Goal: Communication & Community: Answer question/provide support

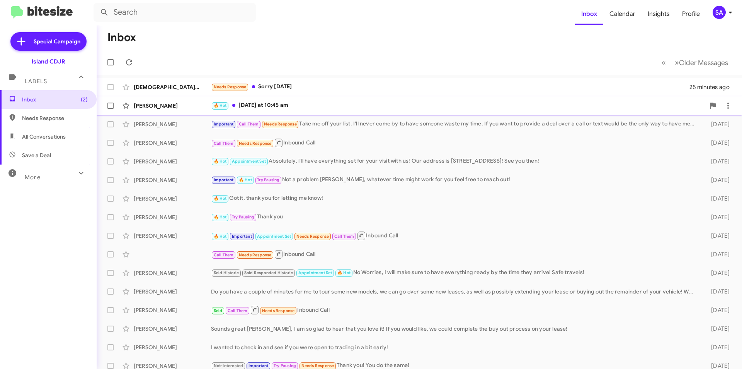
click at [526, 109] on div "🔥 Hot [DATE] at 10:45 am" at bounding box center [458, 105] width 494 height 9
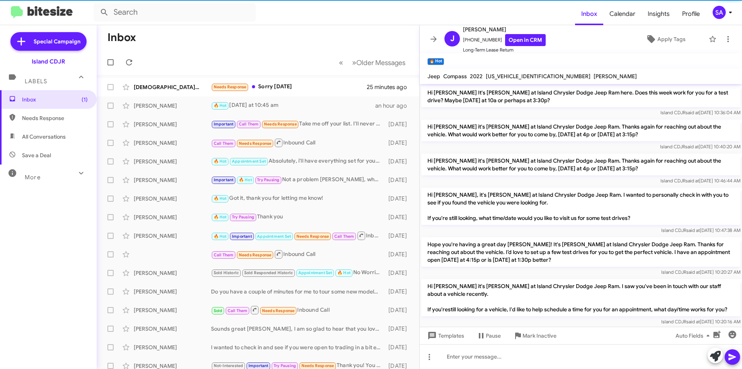
scroll to position [639, 0]
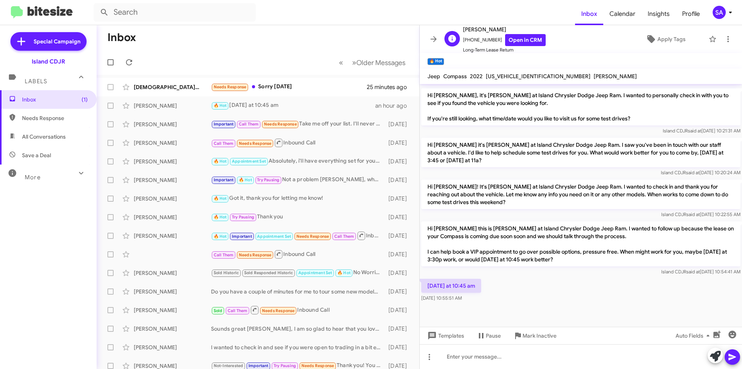
click at [484, 41] on span "[PHONE_NUMBER] Open in CRM" at bounding box center [504, 40] width 83 height 12
click at [496, 363] on div at bounding box center [581, 356] width 322 height 25
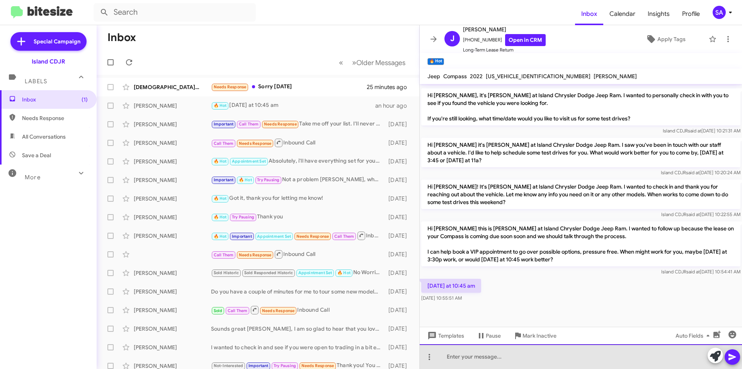
click at [520, 353] on div at bounding box center [581, 356] width 322 height 25
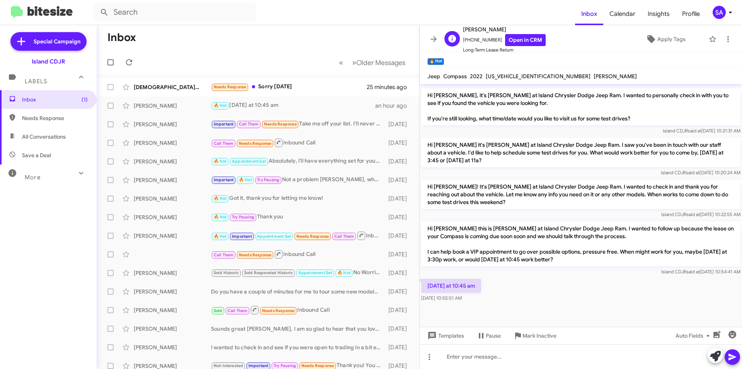
click at [476, 37] on span "[PHONE_NUMBER] Open in CRM" at bounding box center [504, 40] width 83 height 12
copy span "[PHONE_NUMBER]"
click at [507, 360] on div at bounding box center [581, 356] width 322 height 25
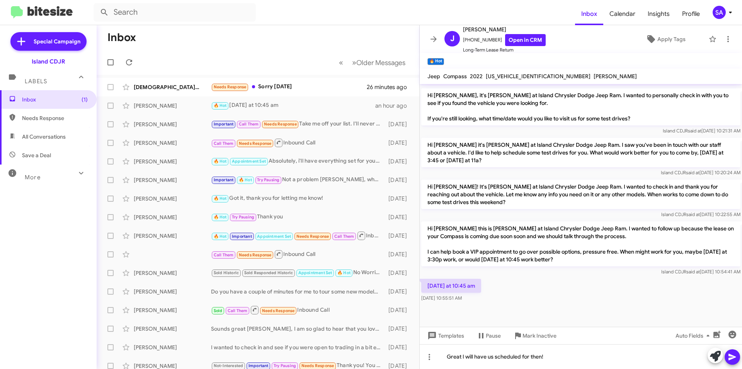
click at [731, 354] on icon at bounding box center [732, 356] width 7 height 7
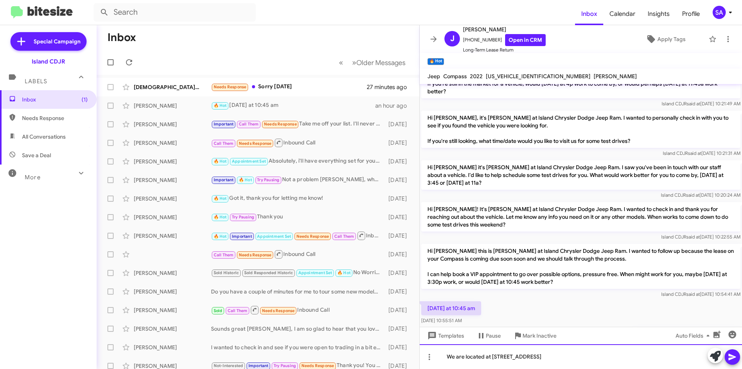
scroll to position [851, 0]
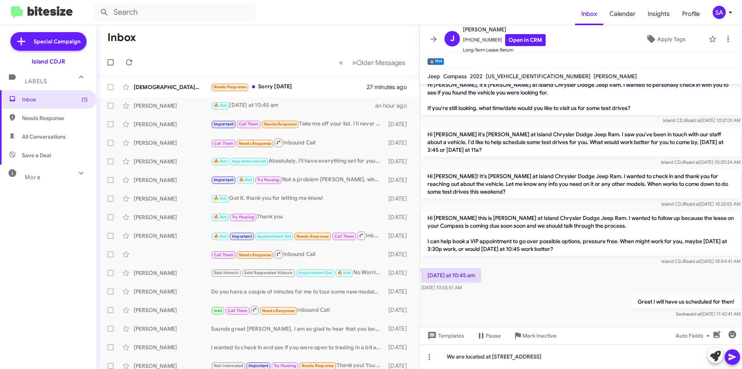
click at [730, 357] on icon at bounding box center [732, 356] width 9 height 9
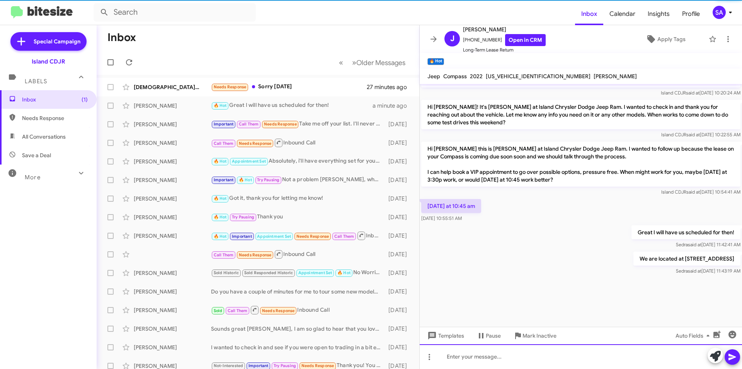
scroll to position [937, 0]
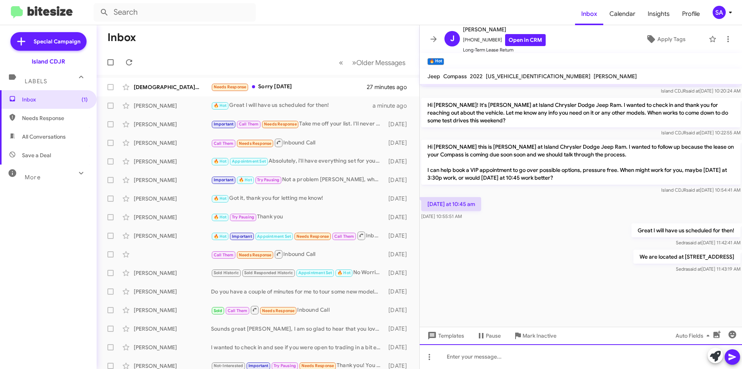
click at [539, 351] on div at bounding box center [581, 356] width 322 height 25
click at [471, 39] on span "[PHONE_NUMBER] Open in CRM" at bounding box center [504, 40] width 83 height 12
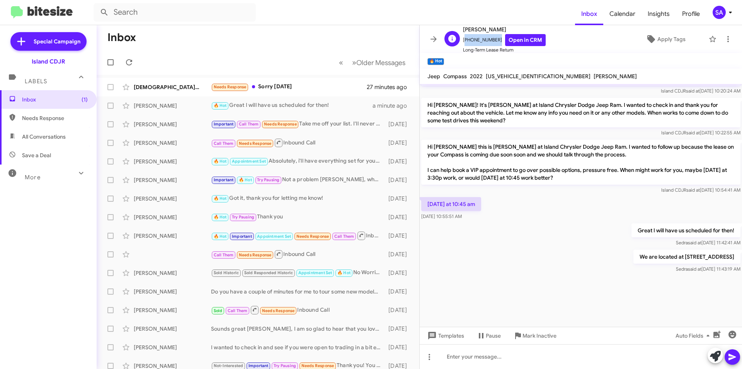
copy span "[PHONE_NUMBER]"
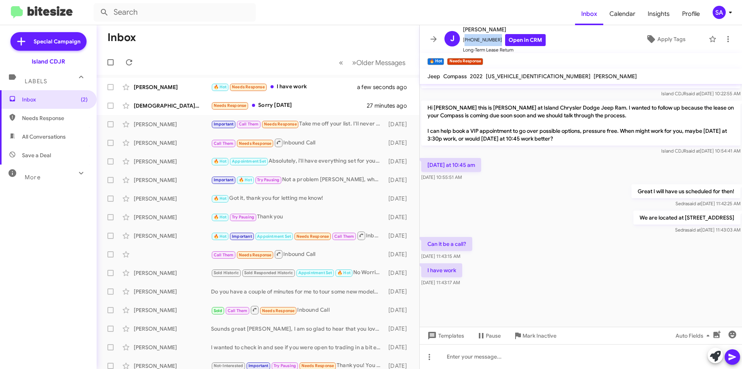
scroll to position [608, 0]
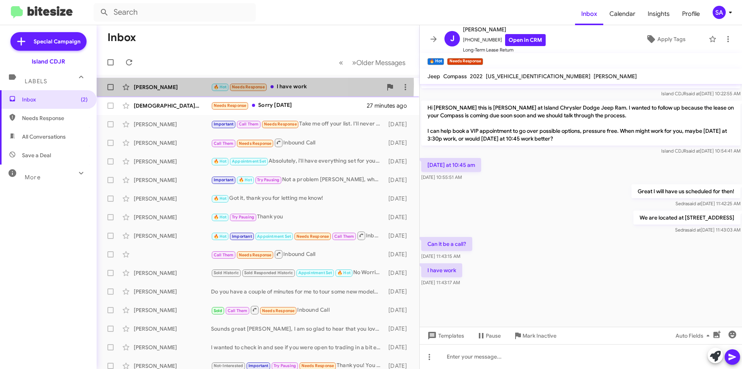
click at [184, 84] on div "[PERSON_NAME]" at bounding box center [172, 87] width 77 height 8
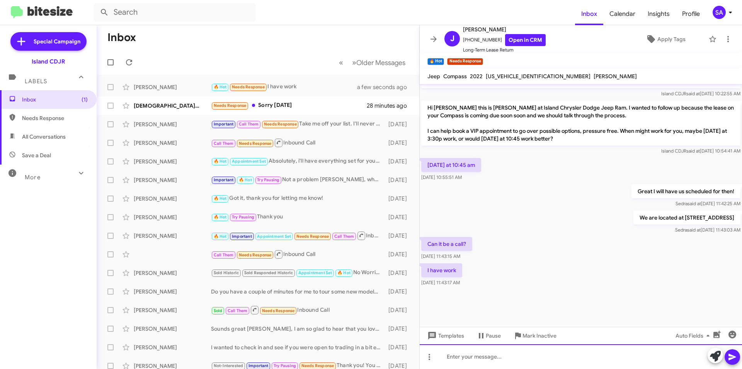
click at [507, 354] on div at bounding box center [581, 356] width 322 height 25
click at [578, 38] on div "[PERSON_NAME] [PHONE_NUMBER] Open in CRM Long-Term Lease Return Apply Tags" at bounding box center [574, 39] width 264 height 29
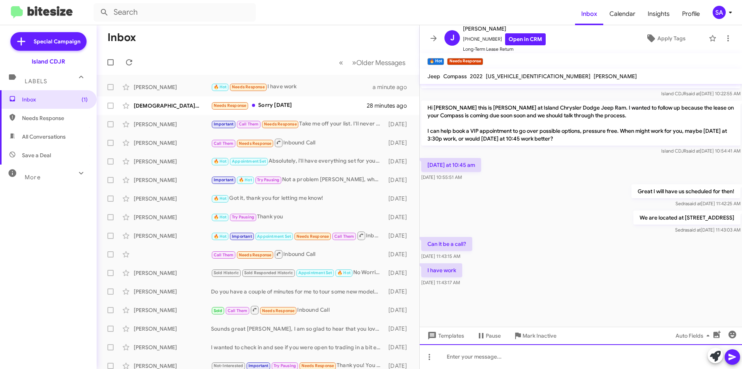
click at [463, 355] on div at bounding box center [581, 356] width 322 height 25
click at [600, 359] on div "yes it could! Although I did want" at bounding box center [581, 356] width 322 height 25
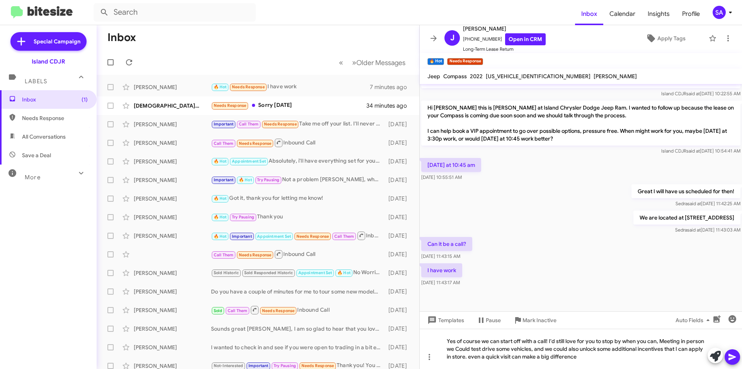
click at [735, 363] on span at bounding box center [732, 356] width 9 height 15
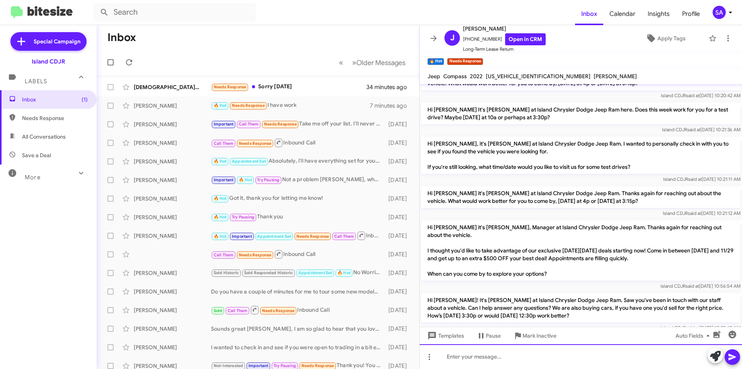
scroll to position [580, 0]
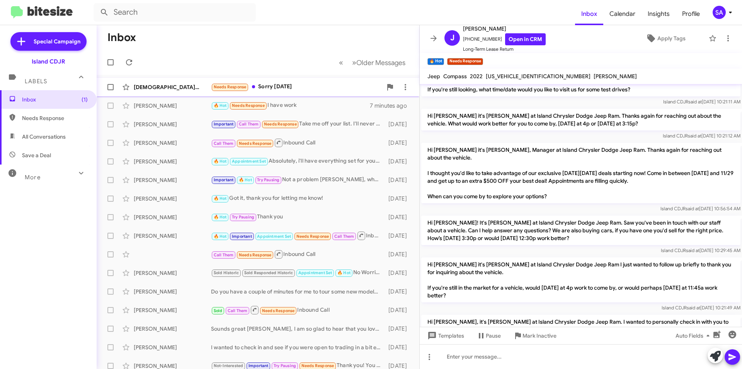
click at [186, 83] on div "[DEMOGRAPHIC_DATA][PERSON_NAME]" at bounding box center [172, 87] width 77 height 8
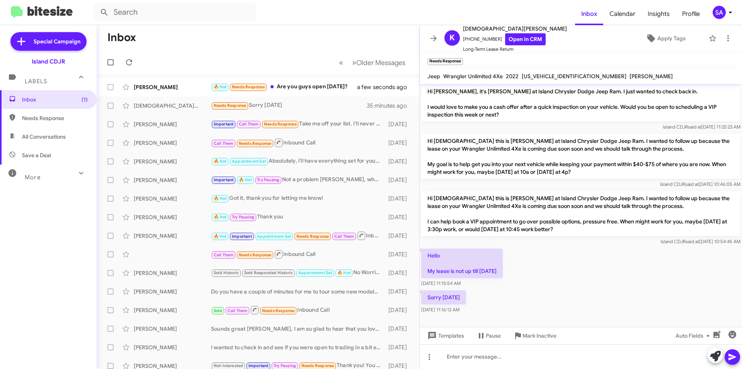
click at [324, 76] on mat-action-list "[PERSON_NAME] 🔥 Hot Needs Response Are you guys open [DATE]? a few seconds ago …" at bounding box center [258, 262] width 323 height 374
click at [320, 82] on div "🔥 Hot Needs Response Are you guys open [DATE]?" at bounding box center [296, 86] width 171 height 9
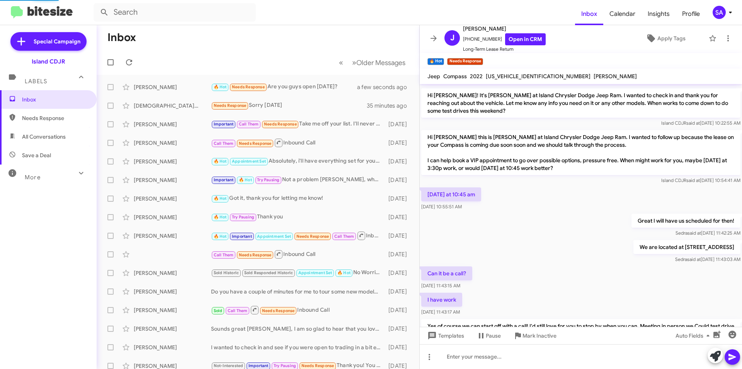
scroll to position [136, 0]
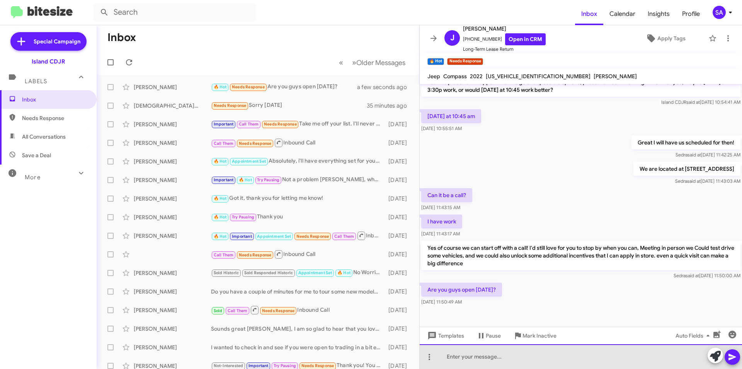
click at [486, 359] on div at bounding box center [581, 356] width 322 height 25
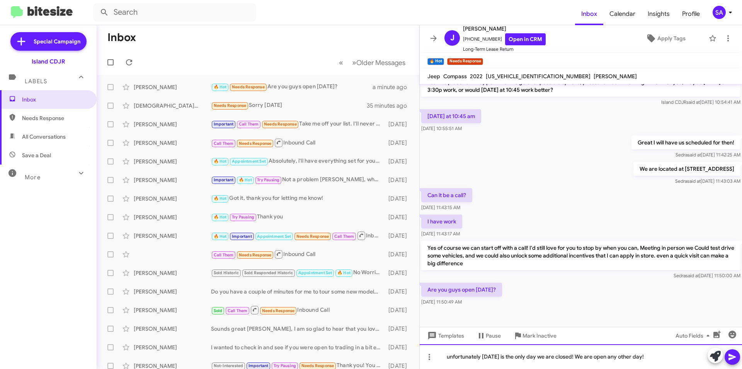
click at [573, 355] on div "unfortunately [DATE] is the only day we are closed! We are open any other day!" at bounding box center [581, 356] width 322 height 25
click at [575, 355] on div "unfortunately [DATE] is the only day we are closed! We are open any other day!" at bounding box center [581, 356] width 322 height 25
click at [730, 354] on icon at bounding box center [732, 356] width 7 height 7
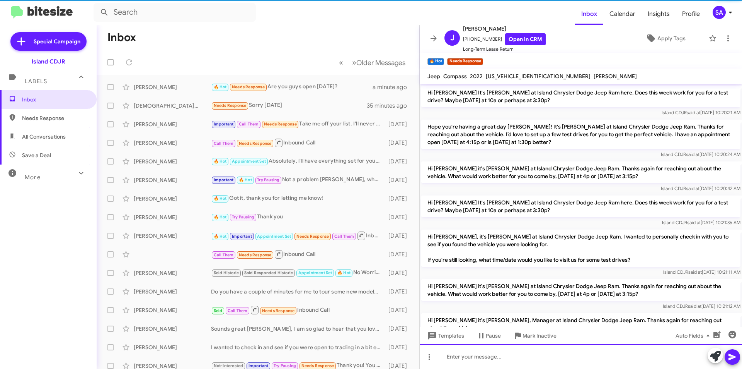
scroll to position [39, 0]
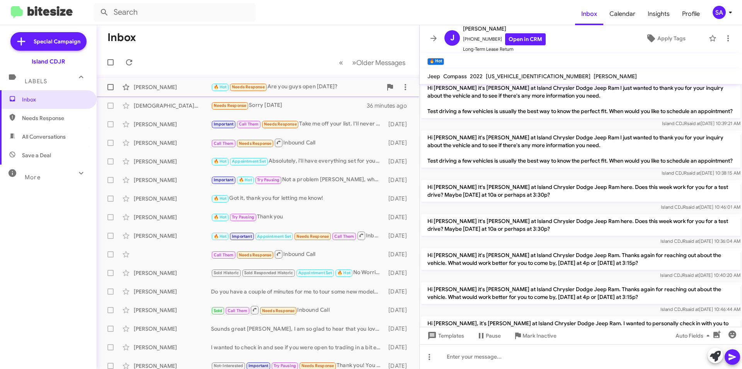
click at [305, 82] on div "[PERSON_NAME] 🔥 Hot Needs Response Are you guys open [DATE]? a minute ago" at bounding box center [258, 86] width 311 height 15
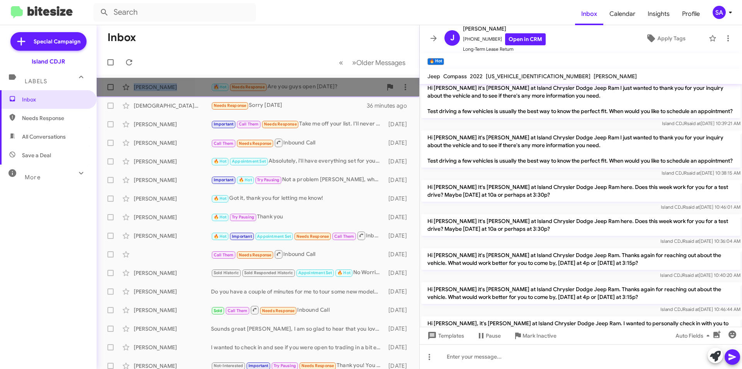
click at [305, 82] on div "[PERSON_NAME] 🔥 Hot Needs Response Are you guys open [DATE]? a minute ago" at bounding box center [258, 86] width 311 height 15
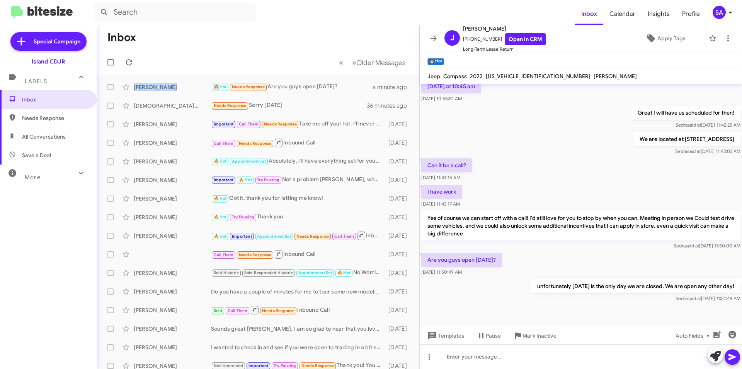
scroll to position [1058, 0]
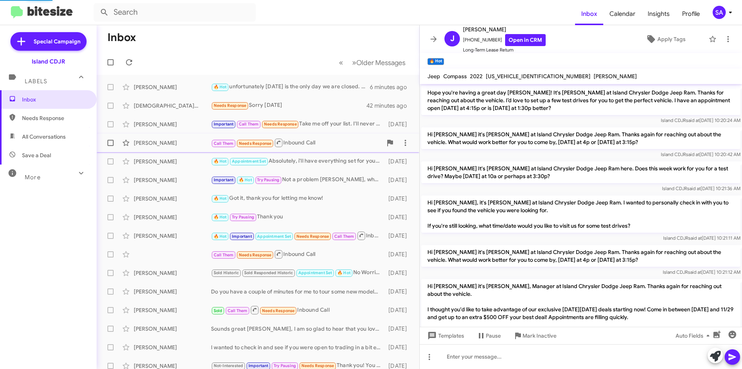
scroll to position [554, 0]
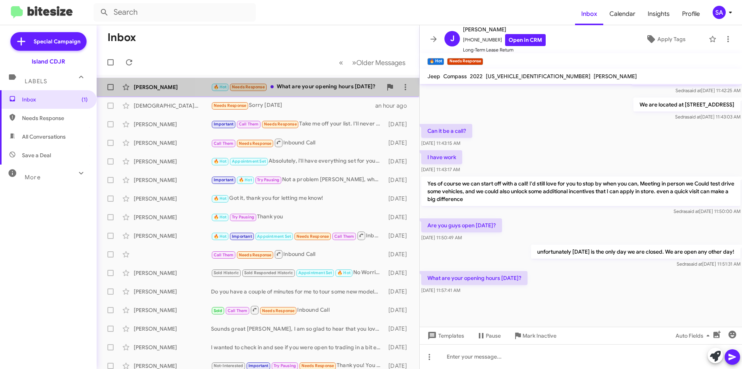
click at [309, 86] on div "🔥 Hot Needs Response What are your opening hours on Saturday?" at bounding box center [296, 86] width 171 height 9
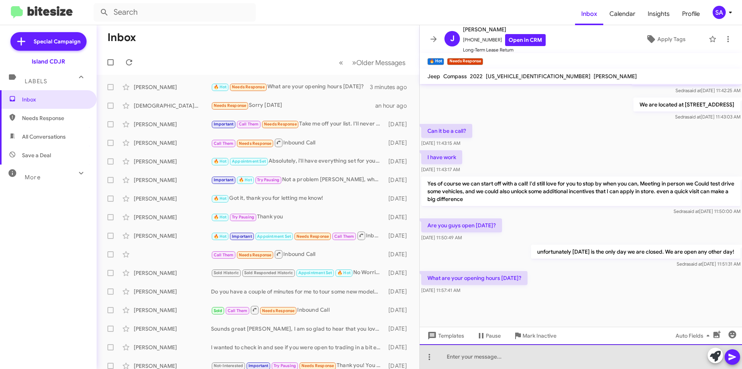
click at [486, 360] on div at bounding box center [581, 356] width 322 height 25
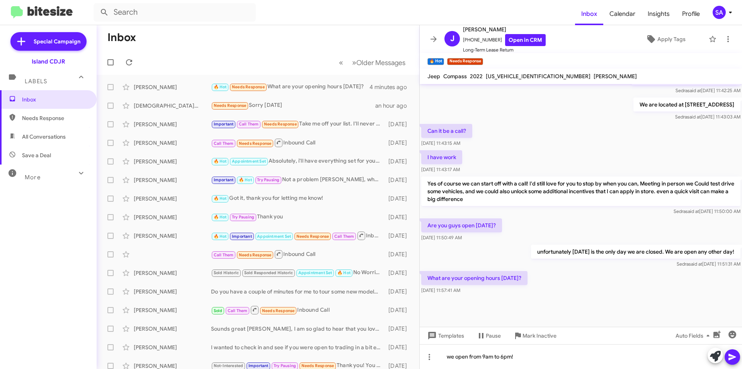
click at [732, 357] on icon at bounding box center [732, 356] width 7 height 7
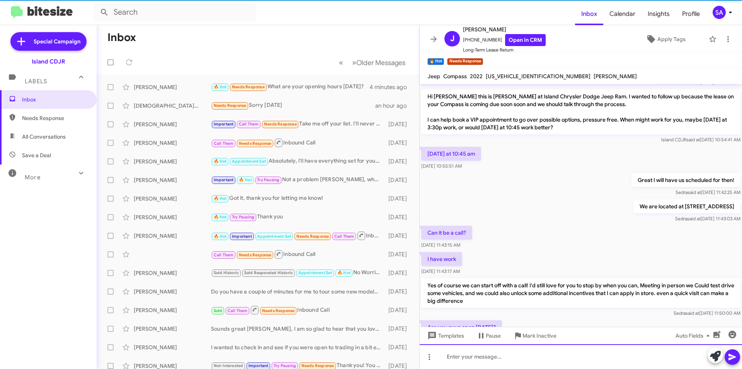
scroll to position [0, 0]
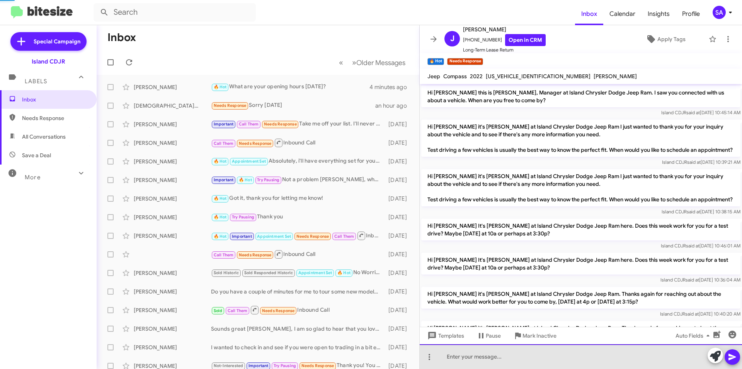
click at [608, 365] on div at bounding box center [581, 356] width 322 height 25
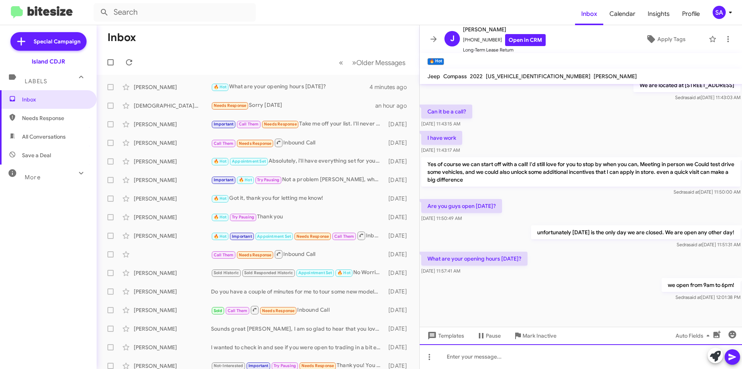
scroll to position [1150, 0]
